Goal: Task Accomplishment & Management: Complete application form

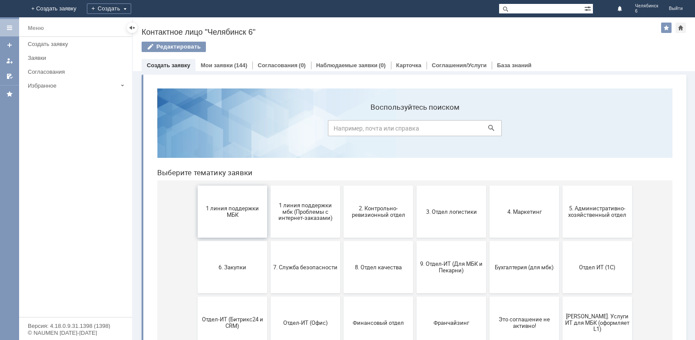
click at [241, 194] on button "1 линия поддержки МБК" at bounding box center [232, 212] width 69 height 52
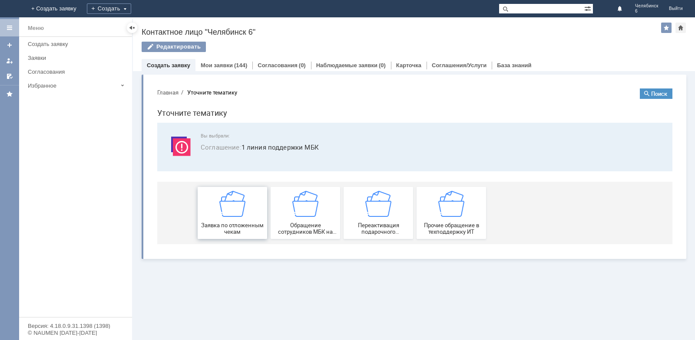
click at [241, 190] on button "Заявка по отложенным чекам" at bounding box center [232, 213] width 69 height 52
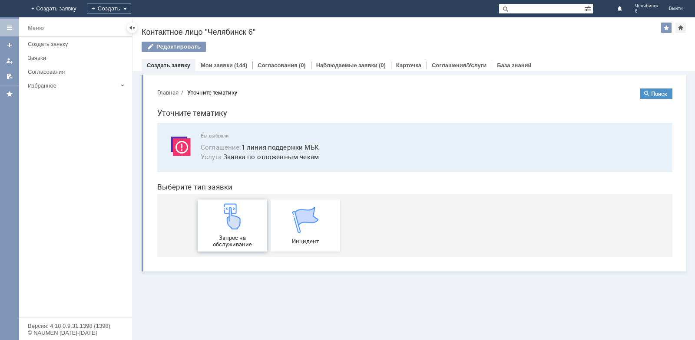
click at [239, 216] on img at bounding box center [232, 217] width 26 height 26
click at [168, 63] on link "Создать заявку" at bounding box center [168, 65] width 43 height 7
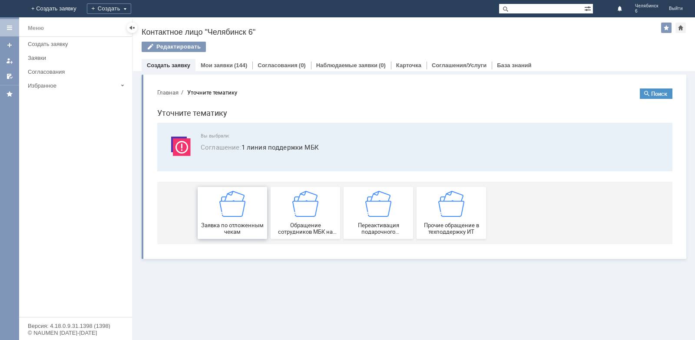
click at [222, 193] on img at bounding box center [232, 204] width 26 height 26
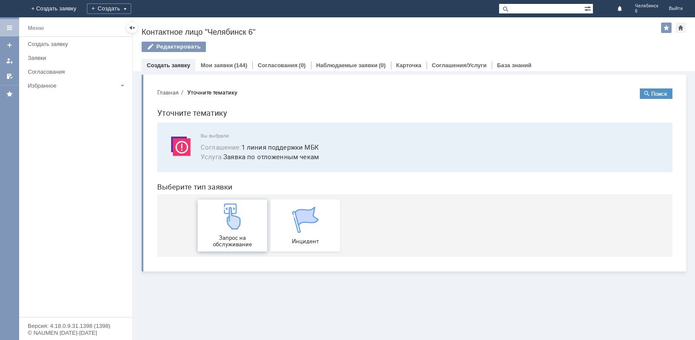
click at [223, 226] on img at bounding box center [232, 217] width 26 height 26
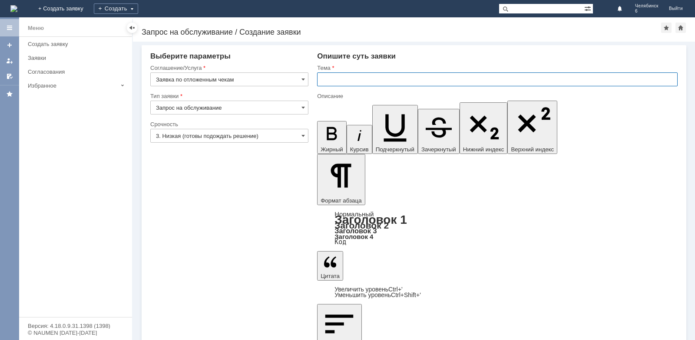
click at [372, 80] on input "text" at bounding box center [497, 79] width 360 height 14
type input "Отложенные чеки"
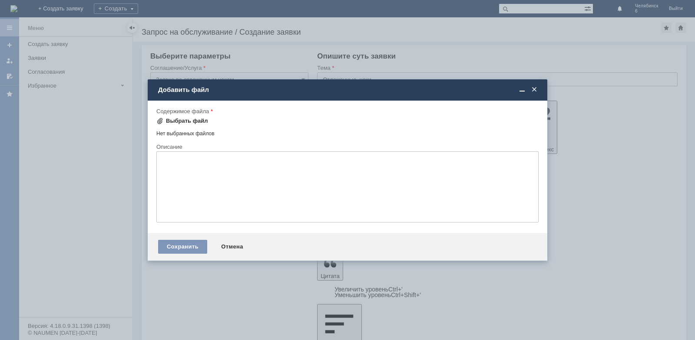
click at [203, 120] on div "Выбрать файл" at bounding box center [187, 121] width 42 height 7
